Goal: Information Seeking & Learning: Learn about a topic

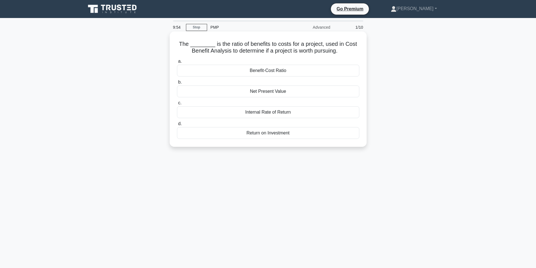
drag, startPoint x: 212, startPoint y: 43, endPoint x: 353, endPoint y: 54, distance: 140.9
click at [353, 54] on h5 "The ________ is the ratio of benefits to costs for a project, used in Cost Bene…" at bounding box center [269, 48] width 184 height 14
copy h5 "is the ratio of benefits to costs for a project, used in Cost Benefit Analysis …"
click at [286, 72] on div "Benefit-Cost Ratio" at bounding box center [268, 71] width 182 height 12
click at [177, 63] on input "a. Benefit-Cost Ratio" at bounding box center [177, 62] width 0 height 4
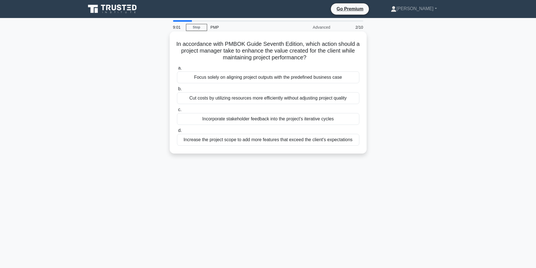
drag, startPoint x: 231, startPoint y: 99, endPoint x: 222, endPoint y: 95, distance: 10.3
click at [229, 97] on div "Cut costs by utilizing resources more efficiently without adjusting project qua…" at bounding box center [268, 98] width 182 height 12
drag, startPoint x: 188, startPoint y: 97, endPoint x: 184, endPoint y: 97, distance: 3.7
click at [184, 97] on div "Cut costs by utilizing resources more efficiently without adjusting project qua…" at bounding box center [268, 98] width 182 height 12
click at [177, 91] on input "b. Cut costs by utilizing resources more efficiently without adjusting project …" at bounding box center [177, 89] width 0 height 4
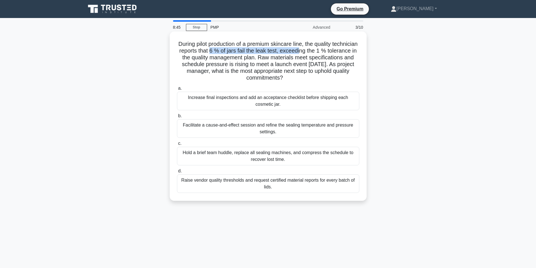
drag, startPoint x: 240, startPoint y: 52, endPoint x: 331, endPoint y: 54, distance: 91.3
click at [331, 54] on h5 "During pilot production of a premium skincare line, the quality technician repo…" at bounding box center [269, 61] width 184 height 41
click at [333, 53] on h5 "During pilot production of a premium skincare line, the quality technician repo…" at bounding box center [269, 61] width 184 height 41
click at [266, 100] on div "Increase final inspections and add an acceptance checklist before shipping each…" at bounding box center [268, 101] width 182 height 19
click at [177, 90] on input "a. Increase final inspections and add an acceptance checklist before shipping e…" at bounding box center [177, 89] width 0 height 4
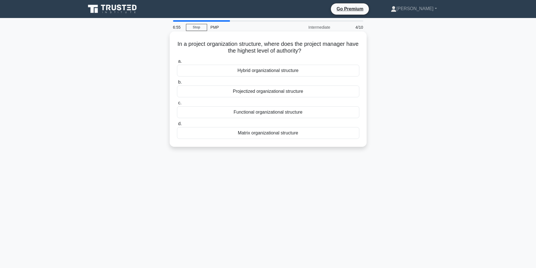
drag, startPoint x: 182, startPoint y: 43, endPoint x: 325, endPoint y: 53, distance: 144.0
click at [325, 53] on h5 "In a project organization structure, where does the project manager have the hi…" at bounding box center [269, 48] width 184 height 14
copy h5 "In a project organization structure, where does the project manager have the hi…"
drag, startPoint x: 228, startPoint y: 70, endPoint x: 337, endPoint y: 71, distance: 109.0
click at [338, 71] on div "Hybrid organizational structure" at bounding box center [268, 71] width 182 height 12
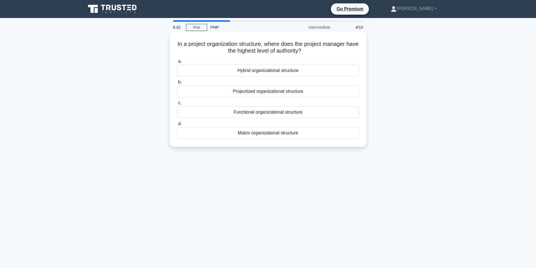
copy div "Hybrid organizational structure"
drag, startPoint x: 230, startPoint y: 90, endPoint x: 358, endPoint y: 87, distance: 127.9
click at [358, 89] on div "Projectized organizational structure" at bounding box center [268, 92] width 182 height 12
copy div "Projectized organizational structure"
drag, startPoint x: 235, startPoint y: 112, endPoint x: 364, endPoint y: 116, distance: 128.8
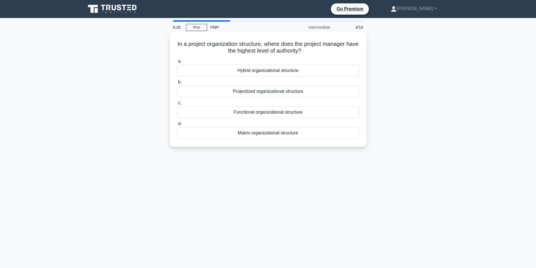
click at [364, 117] on div "In a project organization structure, where does the project manager have the hi…" at bounding box center [268, 89] width 193 height 111
copy div "Functional organizational structure"
drag, startPoint x: 233, startPoint y: 132, endPoint x: 330, endPoint y: 136, distance: 97.2
click at [331, 137] on div "Matrix organizational structure" at bounding box center [268, 133] width 182 height 12
copy div "Matrix organizational structure"
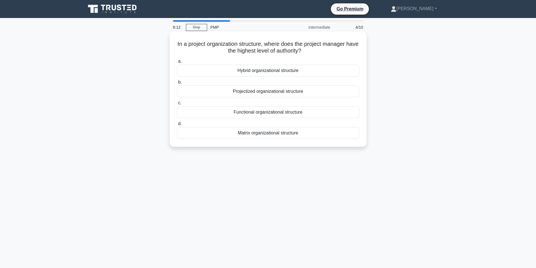
click at [251, 92] on div "Projectized organizational structure" at bounding box center [268, 92] width 182 height 12
click at [177, 84] on input "b. Projectized organizational structure" at bounding box center [177, 83] width 0 height 4
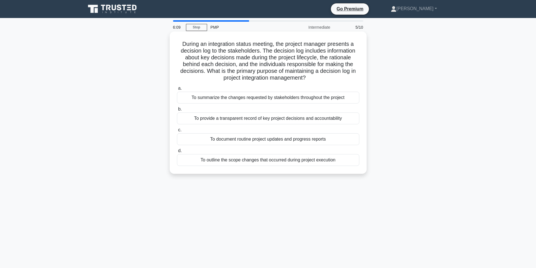
drag, startPoint x: 179, startPoint y: 43, endPoint x: 349, endPoint y: 82, distance: 174.5
click at [349, 82] on h5 "During an integration status meeting, the project manager presents a decision l…" at bounding box center [269, 61] width 184 height 41
copy h5 "During an integration status meeting, the project manager presents a decision l…"
click at [279, 142] on div "To document routine project updates and progress reports" at bounding box center [268, 139] width 182 height 12
click at [266, 141] on div "To document routine project updates and progress reports" at bounding box center [268, 139] width 182 height 12
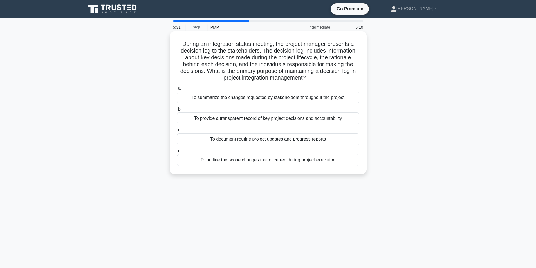
click at [177, 132] on input "c. To document routine project updates and progress reports" at bounding box center [177, 130] width 0 height 4
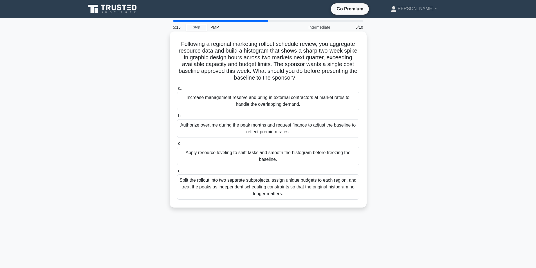
click at [274, 133] on div "Authorize overtime during the peak months and request finance to adjust the bas…" at bounding box center [268, 128] width 182 height 19
click at [177, 118] on input "b. Authorize overtime during the peak months and request finance to adjust the …" at bounding box center [177, 116] width 0 height 4
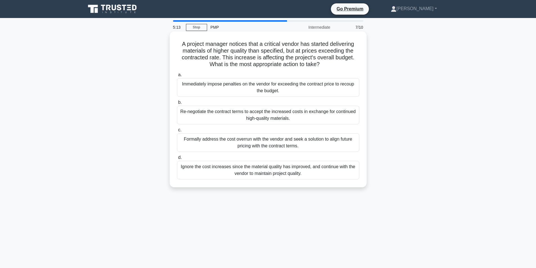
click at [266, 86] on div "Immediately impose penalties on the vendor for exceeding the contract price to …" at bounding box center [268, 87] width 182 height 19
click at [177, 77] on input "a. Immediately impose penalties on the vendor for exceeding the contract price …" at bounding box center [177, 75] width 0 height 4
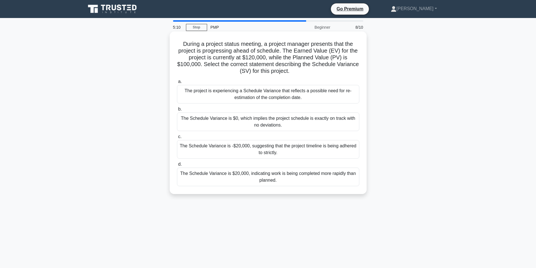
click at [278, 148] on div "The Schedule Variance is -$20,000, suggesting that the project timeline is bein…" at bounding box center [268, 149] width 182 height 19
click at [177, 139] on input "c. The Schedule Variance is -$20,000, suggesting that the project timeline is b…" at bounding box center [177, 137] width 0 height 4
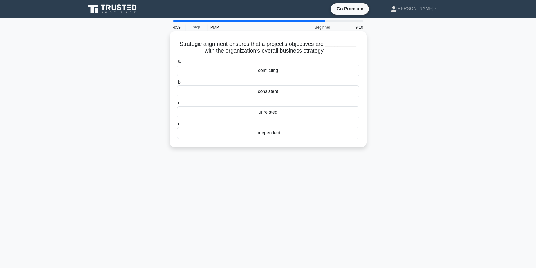
click at [283, 89] on div "consistent" at bounding box center [268, 92] width 182 height 12
click at [177, 84] on input "b. consistent" at bounding box center [177, 83] width 0 height 4
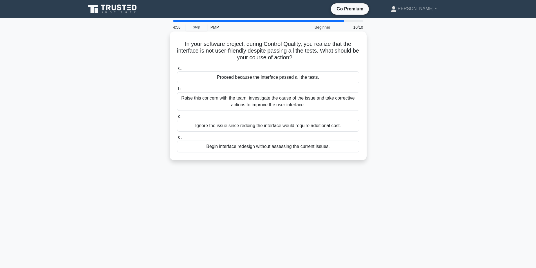
click at [282, 101] on div "Raise this concern with the team, investigate the cause of the issue and take c…" at bounding box center [268, 101] width 182 height 19
click at [177, 91] on input "b. Raise this concern with the team, investigate the cause of the issue and tak…" at bounding box center [177, 89] width 0 height 4
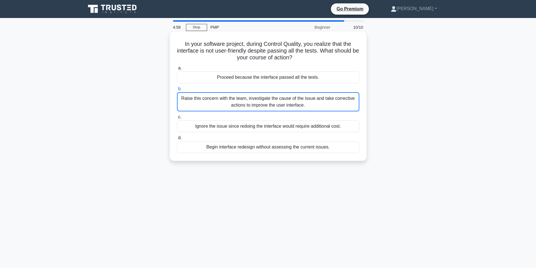
click at [282, 101] on div "Raise this concern with the team, investigate the cause of the issue and take c…" at bounding box center [268, 101] width 182 height 19
click at [177, 91] on input "b. Raise this concern with the team, investigate the cause of the issue and tak…" at bounding box center [177, 89] width 0 height 4
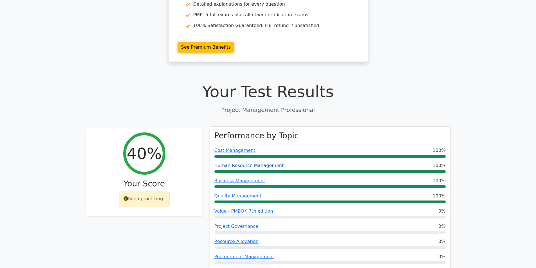
scroll to position [141, 0]
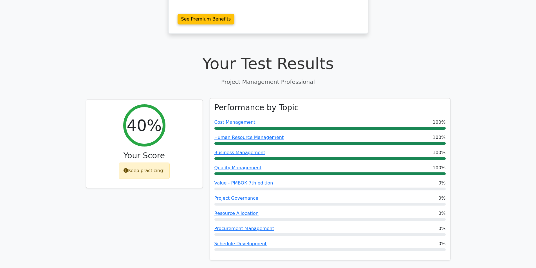
click at [311, 119] on div "Cost Management 100%" at bounding box center [330, 122] width 231 height 7
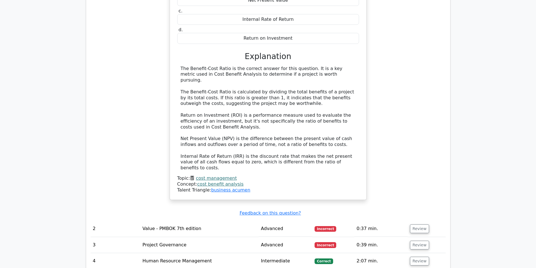
scroll to position [676, 0]
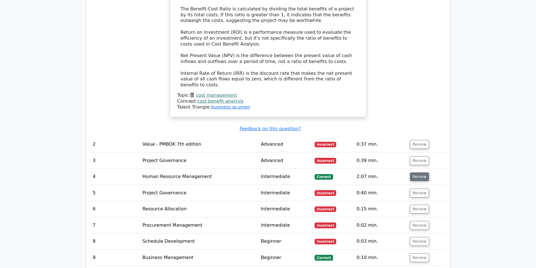
click at [416, 173] on button "Review" at bounding box center [419, 177] width 19 height 9
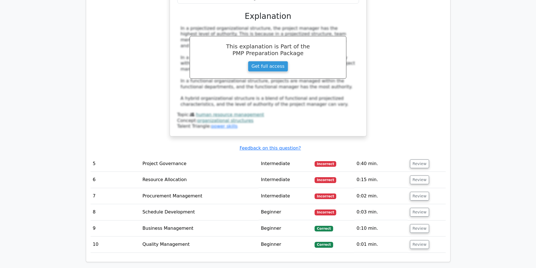
scroll to position [986, 0]
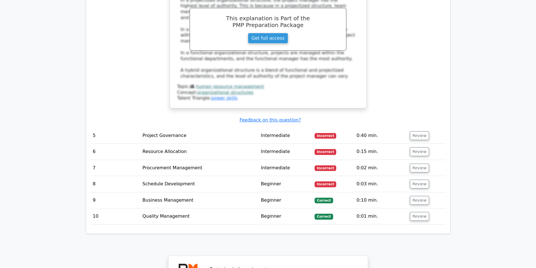
click at [300, 193] on td "Beginner" at bounding box center [286, 201] width 54 height 16
click at [413, 196] on button "Review" at bounding box center [419, 200] width 19 height 9
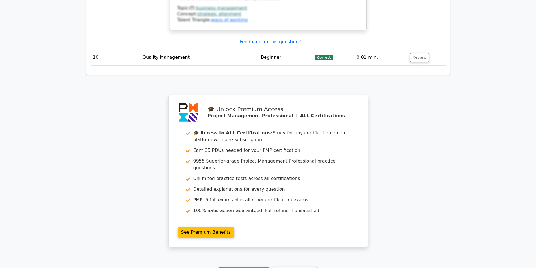
scroll to position [1436, 0]
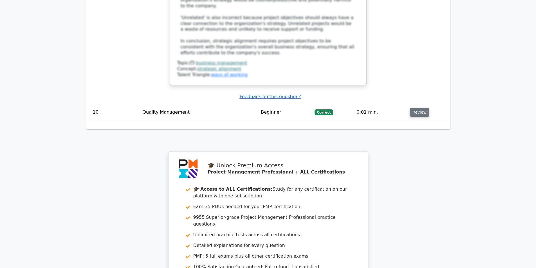
click at [422, 108] on button "Review" at bounding box center [419, 112] width 19 height 9
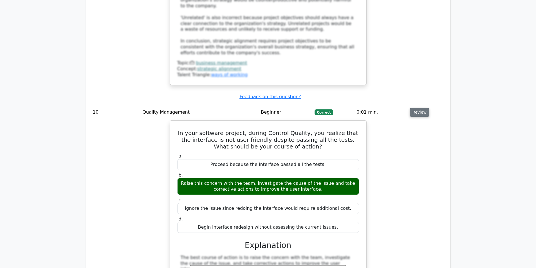
click at [418, 108] on button "Review" at bounding box center [419, 112] width 19 height 9
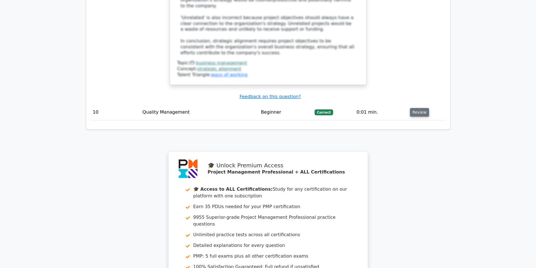
click at [418, 108] on button "Review" at bounding box center [419, 112] width 19 height 9
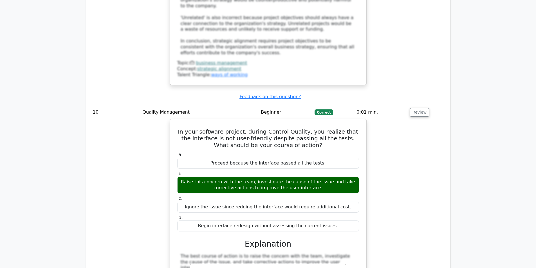
drag, startPoint x: 181, startPoint y: 106, endPoint x: 303, endPoint y: 180, distance: 142.7
click at [302, 202] on div "Ignore the issue since redoing the interface would require additional cost." at bounding box center [268, 207] width 182 height 11
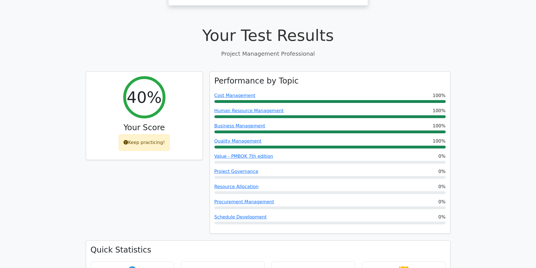
scroll to position [0, 0]
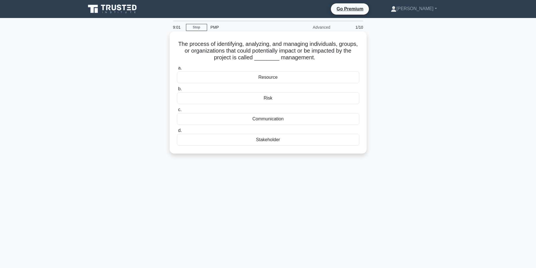
click at [259, 98] on div "Risk" at bounding box center [268, 98] width 182 height 12
click at [177, 91] on input "b. Risk" at bounding box center [177, 89] width 0 height 4
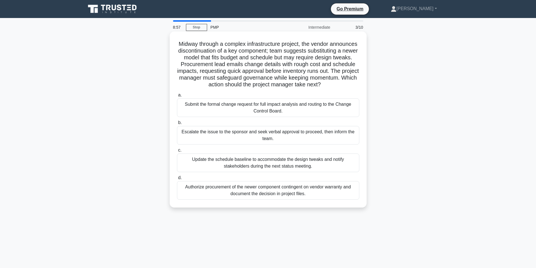
click at [273, 137] on div "Escalate the issue to the sponsor and seek verbal approval to proceed, then inf…" at bounding box center [268, 135] width 182 height 19
click at [177, 125] on input "b. Escalate the issue to the sponsor and seek verbal approval to proceed, then …" at bounding box center [177, 123] width 0 height 4
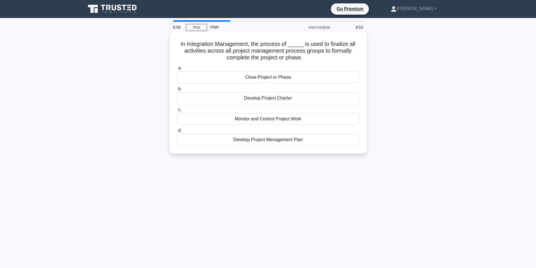
click at [274, 116] on div "Monitor and Control Project Work" at bounding box center [268, 119] width 182 height 12
click at [177, 112] on input "c. Monitor and Control Project Work" at bounding box center [177, 110] width 0 height 4
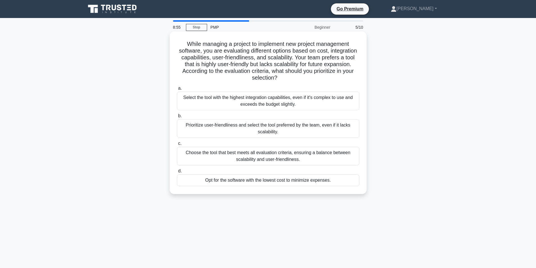
click at [283, 155] on div "Choose the tool that best meets all evaluation criteria, ensuring a balance bet…" at bounding box center [268, 156] width 182 height 19
click at [177, 146] on input "c. Choose the tool that best meets all evaluation criteria, ensuring a balance …" at bounding box center [177, 144] width 0 height 4
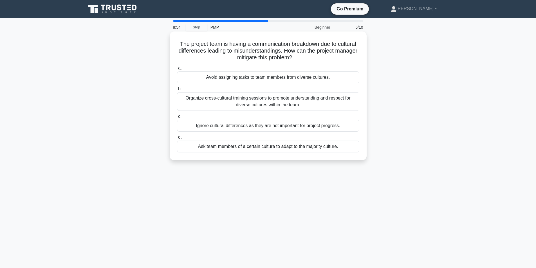
click at [270, 103] on div "Organize cross-cultural training sessions to promote understanding and respect …" at bounding box center [268, 101] width 182 height 19
click at [177, 91] on input "b. Organize cross-cultural training sessions to promote understanding and respe…" at bounding box center [177, 89] width 0 height 4
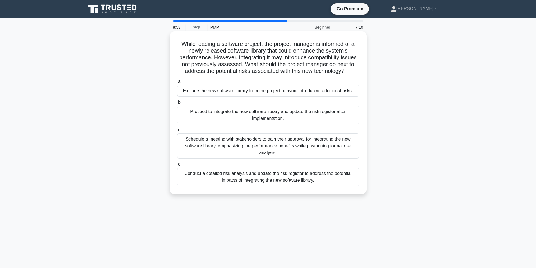
click at [271, 119] on div "Proceed to integrate the new software library and update the risk register afte…" at bounding box center [268, 115] width 182 height 19
click at [177, 104] on input "b. Proceed to integrate the new software library and update the risk register a…" at bounding box center [177, 103] width 0 height 4
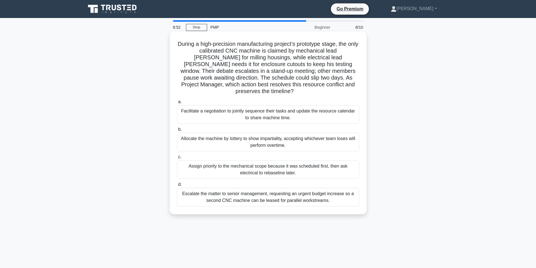
click at [278, 164] on div "Assign priority to the mechanical scope because it was scheduled first, then as…" at bounding box center [268, 170] width 182 height 19
click at [177, 159] on input "c. Assign priority to the mechanical scope because it was scheduled first, then…" at bounding box center [177, 157] width 0 height 4
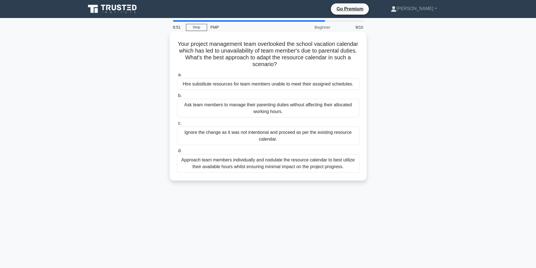
click at [266, 85] on div "Hire substitute resources for team members unable to meet their assigned schedu…" at bounding box center [268, 84] width 182 height 12
click at [177, 77] on input "a. Hire substitute resources for team members unable to meet their assigned sch…" at bounding box center [177, 75] width 0 height 4
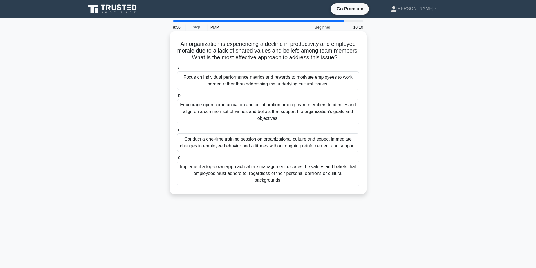
click at [284, 184] on div "Implement a top-down approach where management dictates the values and beliefs …" at bounding box center [268, 173] width 182 height 25
click at [177, 160] on input "d. Implement a top-down approach where management dictates the values and belie…" at bounding box center [177, 158] width 0 height 4
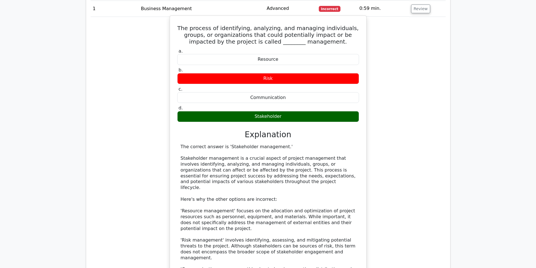
scroll to position [563, 0]
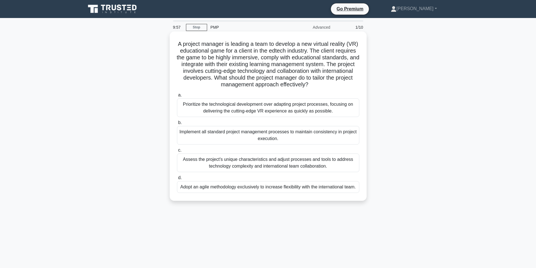
drag, startPoint x: 333, startPoint y: 85, endPoint x: 173, endPoint y: 41, distance: 165.6
click at [173, 41] on div "A project manager is leading a team to develop a new virtual reality (VR) educa…" at bounding box center [268, 116] width 193 height 165
copy h5 "A project manager is leading a team to develop a new virtual reality (VR) educa…"
click at [290, 159] on div "Assess the project's unique characteristics and adjust processes and tools to a…" at bounding box center [268, 163] width 182 height 19
click at [177, 152] on input "c. Assess the project's unique characteristics and adjust processes and tools t…" at bounding box center [177, 151] width 0 height 4
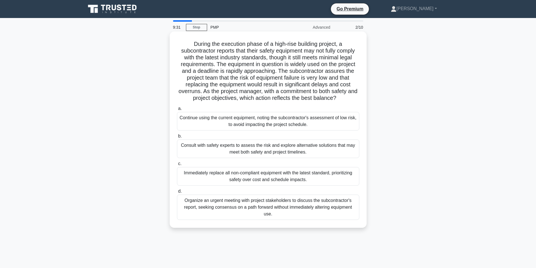
click at [289, 150] on div "Consult with safety experts to assess the risk and explore alternative solution…" at bounding box center [268, 149] width 182 height 19
click at [177, 138] on input "b. Consult with safety experts to assess the risk and explore alternative solut…" at bounding box center [177, 137] width 0 height 4
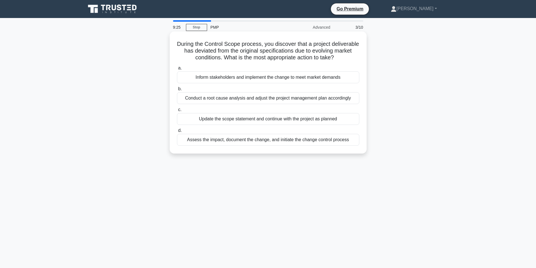
click at [280, 104] on div "Conduct a root cause analysis and adjust the project management plan accordingly" at bounding box center [268, 98] width 182 height 12
click at [177, 91] on input "b. Conduct a root cause analysis and adjust the project management plan accordi…" at bounding box center [177, 89] width 0 height 4
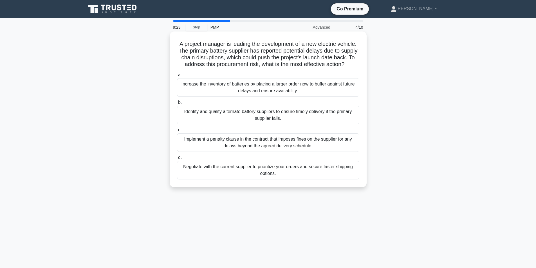
click at [276, 123] on div "Identify and qualify alternate battery suppliers to ensure timely delivery if t…" at bounding box center [268, 115] width 182 height 19
click at [177, 104] on input "b. Identify and qualify alternate battery suppliers to ensure timely delivery i…" at bounding box center [177, 103] width 0 height 4
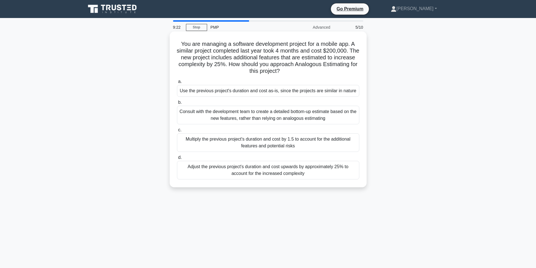
click at [267, 88] on div "Use the previous project's duration and cost as-is, since the projects are simi…" at bounding box center [268, 91] width 182 height 12
click at [177, 84] on input "a. Use the previous project's duration and cost as-is, since the projects are s…" at bounding box center [177, 82] width 0 height 4
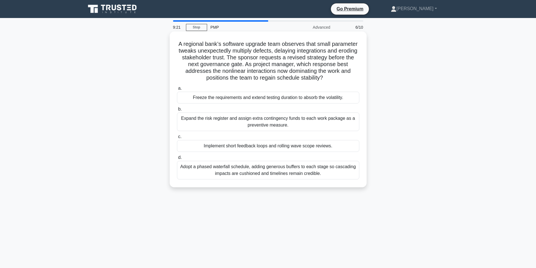
click at [266, 151] on div "Implement short feedback loops and rolling wave scope reviews." at bounding box center [268, 146] width 182 height 12
click at [177, 139] on input "c. Implement short feedback loops and rolling wave scope reviews." at bounding box center [177, 137] width 0 height 4
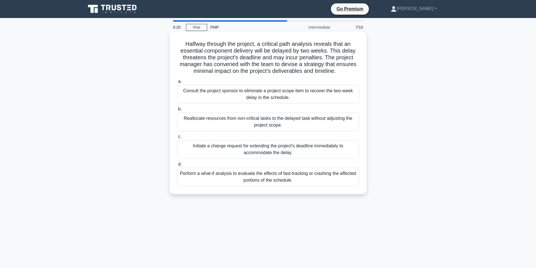
click at [262, 128] on div "Reallocate resources from non-critical tasks to the delayed task without adjust…" at bounding box center [268, 122] width 182 height 19
click at [177, 111] on input "b. Reallocate resources from non-critical tasks to the delayed task without adj…" at bounding box center [177, 110] width 0 height 4
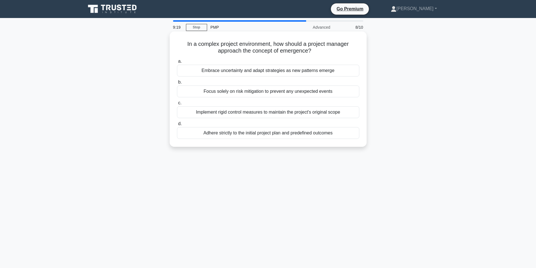
click at [263, 138] on div "Adhere strictly to the initial project plan and predefined outcomes" at bounding box center [268, 133] width 182 height 12
click at [177, 126] on input "d. Adhere strictly to the initial project plan and predefined outcomes" at bounding box center [177, 124] width 0 height 4
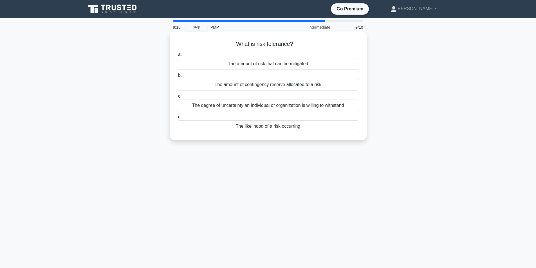
click at [266, 99] on label "c. The degree of uncertainty an individual or organization is willing to withst…" at bounding box center [268, 102] width 182 height 19
click at [177, 98] on input "c. The degree of uncertainty an individual or organization is willing to withst…" at bounding box center [177, 97] width 0 height 4
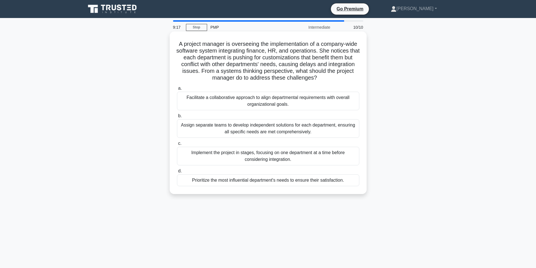
click at [266, 132] on div "Assign separate teams to develop independent solutions for each department, ens…" at bounding box center [268, 128] width 182 height 19
click at [177, 118] on input "b. Assign separate teams to develop independent solutions for each department, …" at bounding box center [177, 116] width 0 height 4
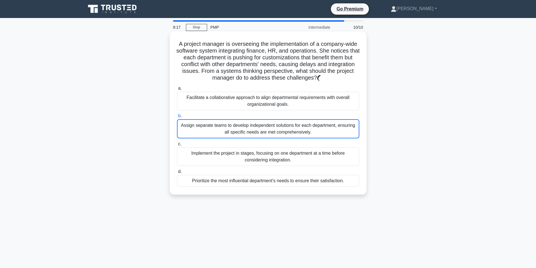
click at [271, 125] on div "Assign separate teams to develop independent solutions for each department, ens…" at bounding box center [268, 128] width 182 height 19
click at [177, 118] on input "b. Assign separate teams to develop independent solutions for each department, …" at bounding box center [177, 116] width 0 height 4
